Goal: Task Accomplishment & Management: Manage account settings

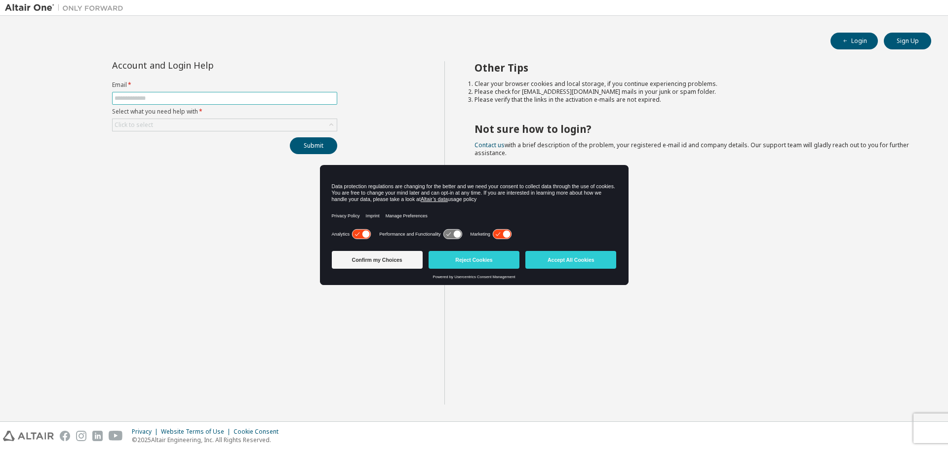
click at [147, 99] on input "text" at bounding box center [225, 98] width 220 height 8
type input "**********"
click at [333, 124] on icon at bounding box center [331, 125] width 10 height 10
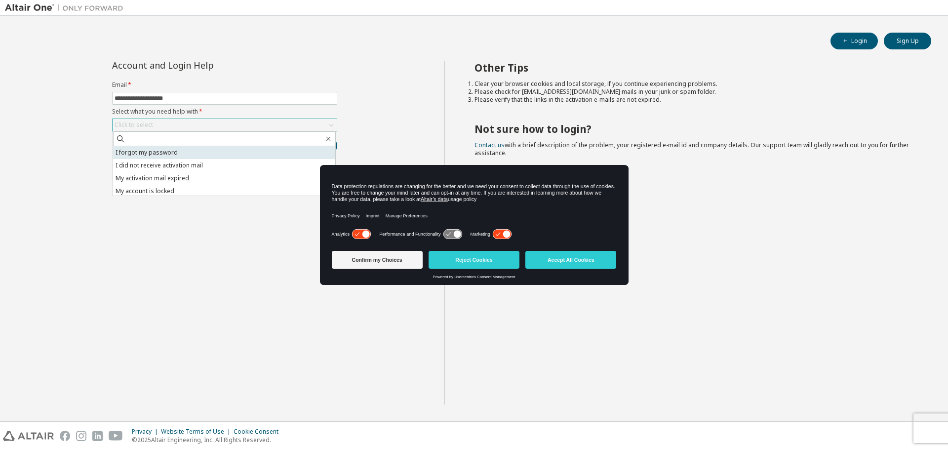
click at [149, 154] on li "I forgot my password" at bounding box center [224, 152] width 222 height 13
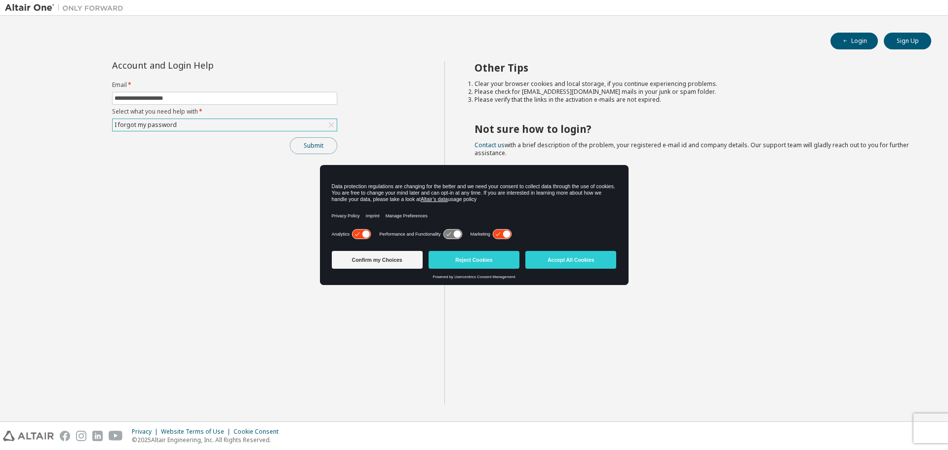
click at [299, 148] on button "Submit" at bounding box center [313, 145] width 47 height 17
click at [580, 259] on button "Accept All Cookies" at bounding box center [570, 260] width 91 height 18
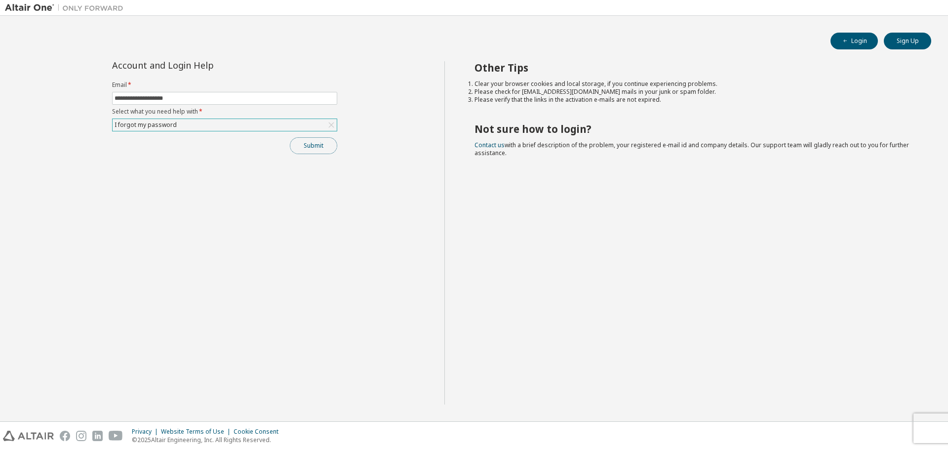
click at [318, 147] on button "Submit" at bounding box center [313, 145] width 47 height 17
